Goal: Information Seeking & Learning: Compare options

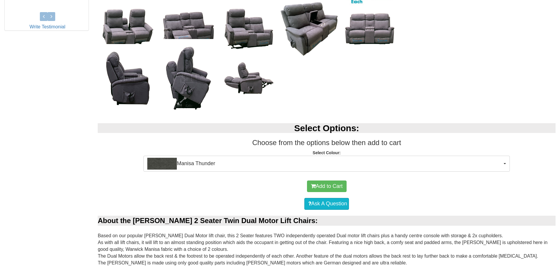
scroll to position [324, 0]
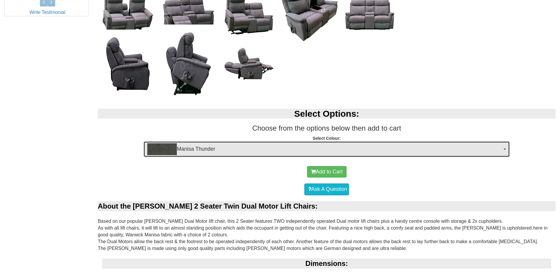
click at [505, 148] on button "Manisa Thunder" at bounding box center [326, 149] width 366 height 16
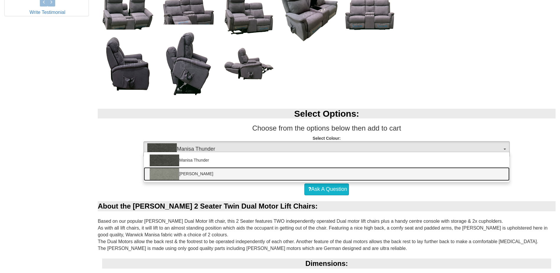
click at [203, 175] on link "[PERSON_NAME]" at bounding box center [326, 174] width 365 height 14
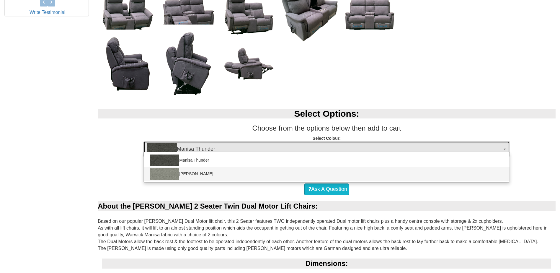
select select "1525"
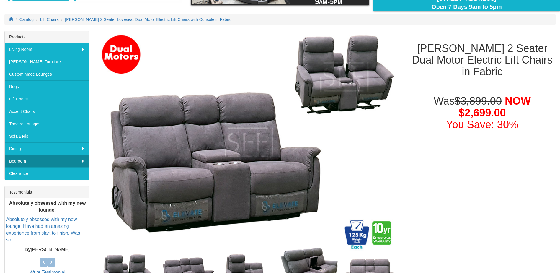
scroll to position [59, 0]
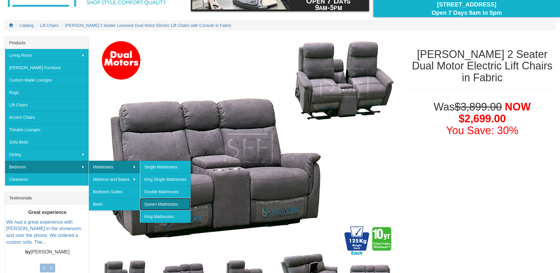
click at [165, 204] on link "Queen Mattresses" at bounding box center [165, 204] width 51 height 12
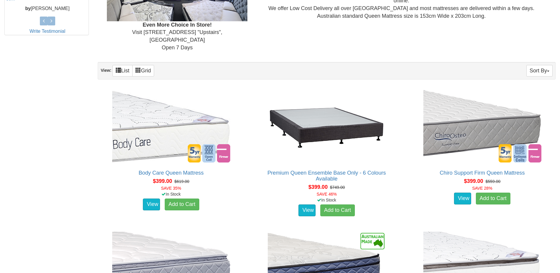
scroll to position [324, 0]
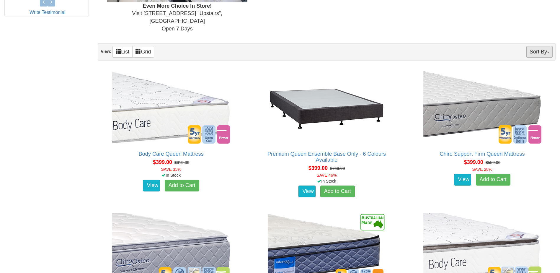
click at [537, 46] on button "Sort By" at bounding box center [539, 52] width 26 height 12
click at [533, 46] on button "Sort By" at bounding box center [539, 52] width 26 height 12
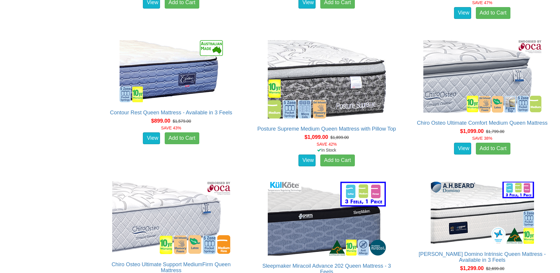
scroll to position [1032, 0]
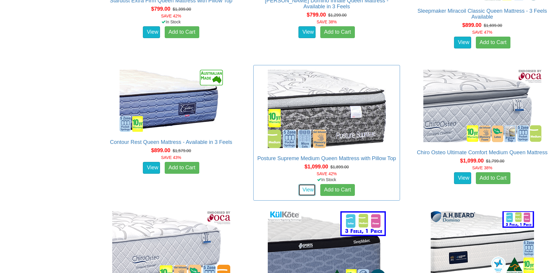
click at [309, 184] on link "View" at bounding box center [306, 190] width 17 height 12
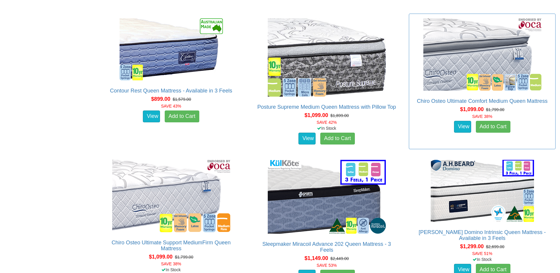
scroll to position [1091, 0]
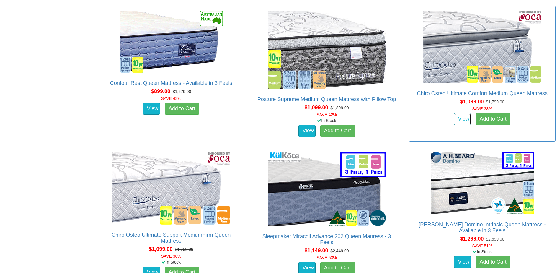
click at [468, 113] on link "View" at bounding box center [462, 119] width 17 height 12
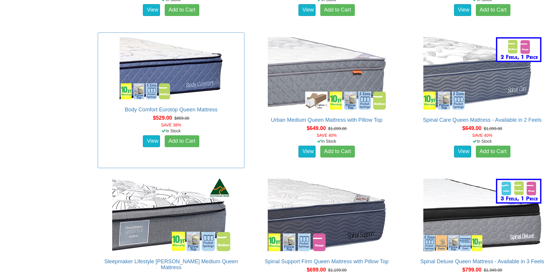
scroll to position [619, 0]
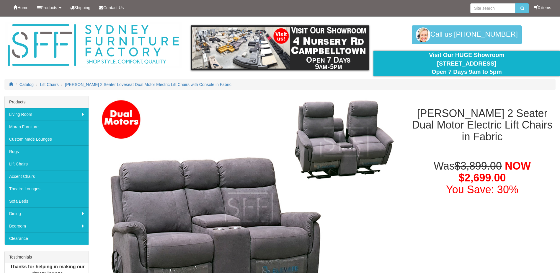
select select "1525"
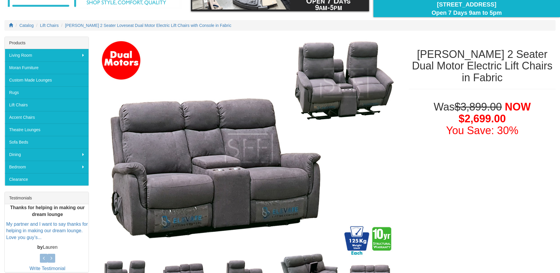
select select "1525"
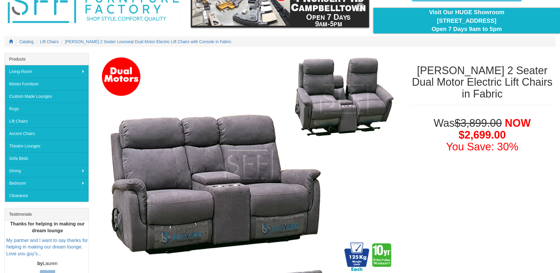
scroll to position [0, 0]
